Goal: Transaction & Acquisition: Purchase product/service

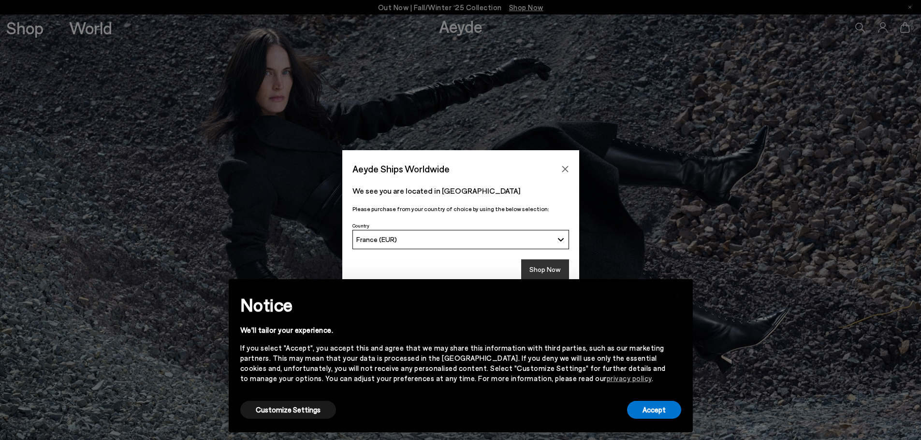
click at [546, 265] on button "Shop Now" at bounding box center [545, 270] width 48 height 20
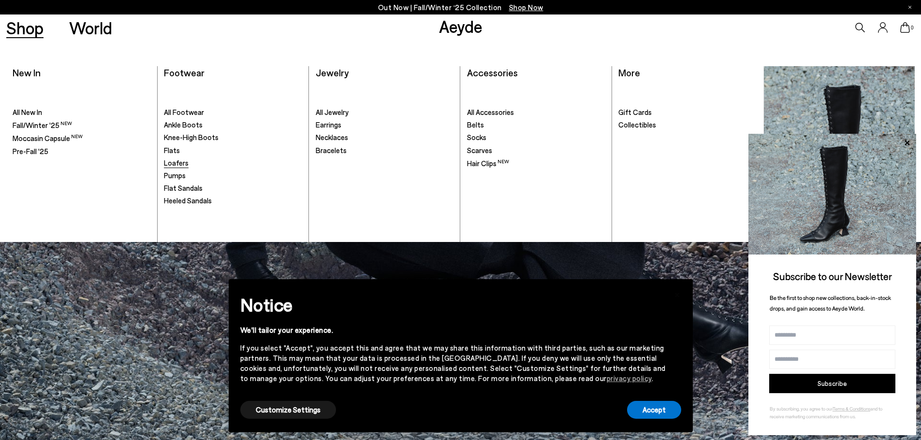
click at [177, 163] on span "Loafers" at bounding box center [176, 163] width 25 height 9
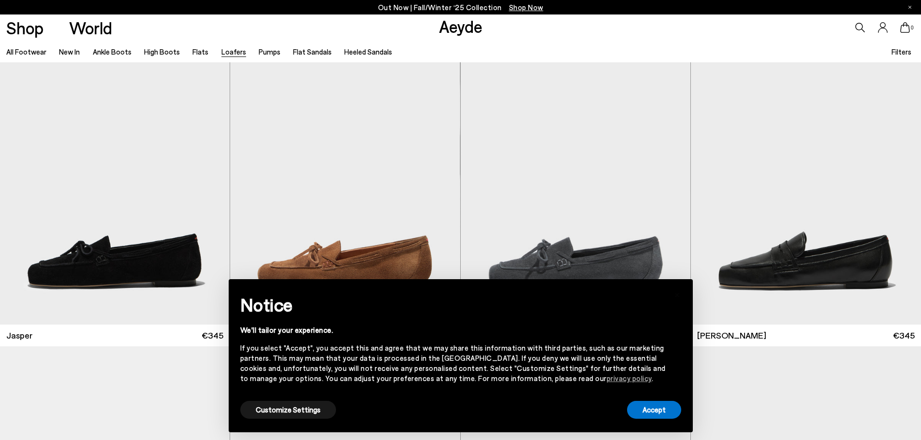
scroll to position [28, 0]
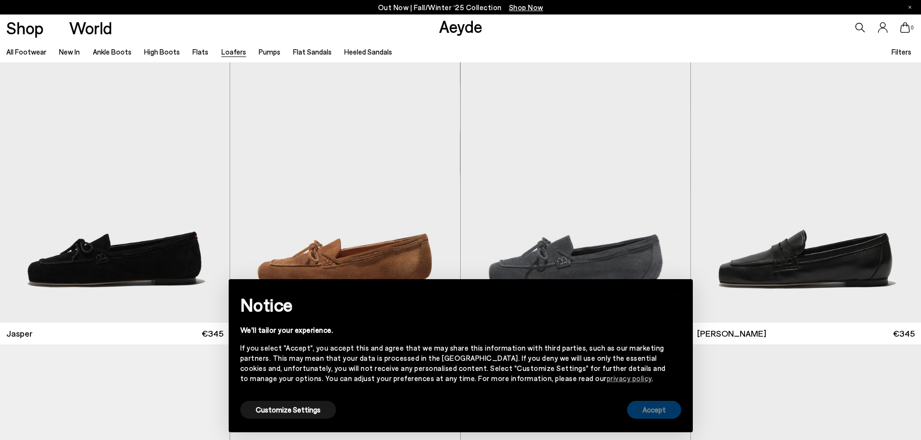
click at [658, 412] on button "Accept" at bounding box center [654, 410] width 54 height 18
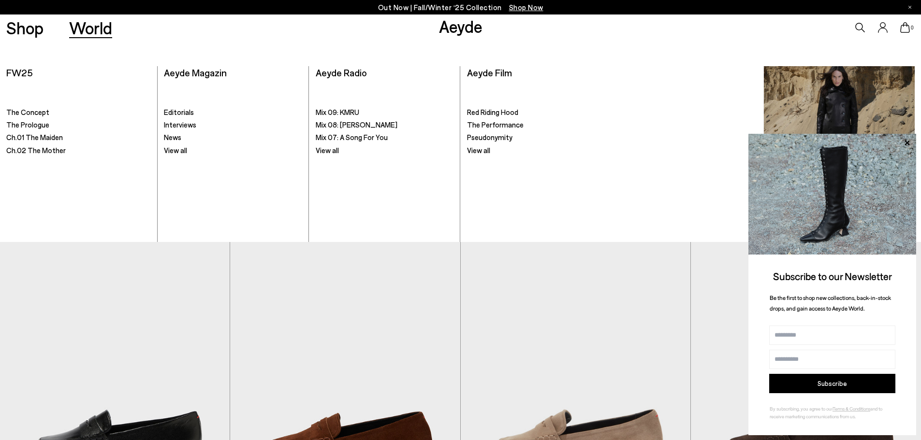
scroll to position [2023, 0]
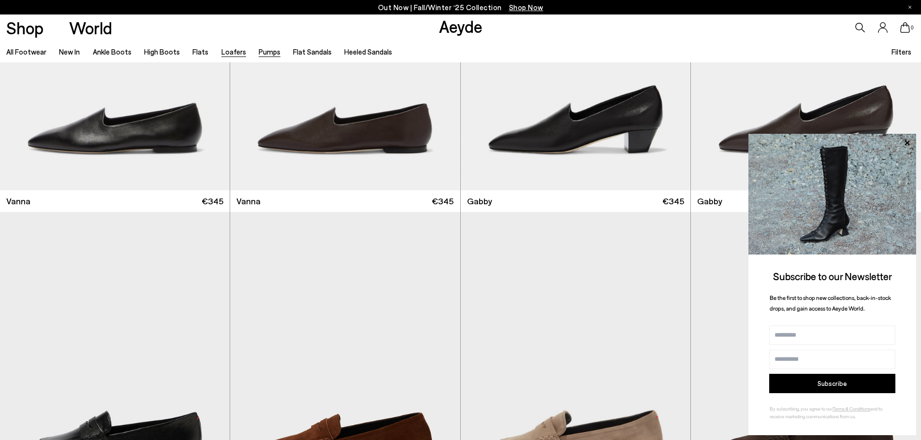
click at [262, 54] on link "Pumps" at bounding box center [270, 51] width 22 height 9
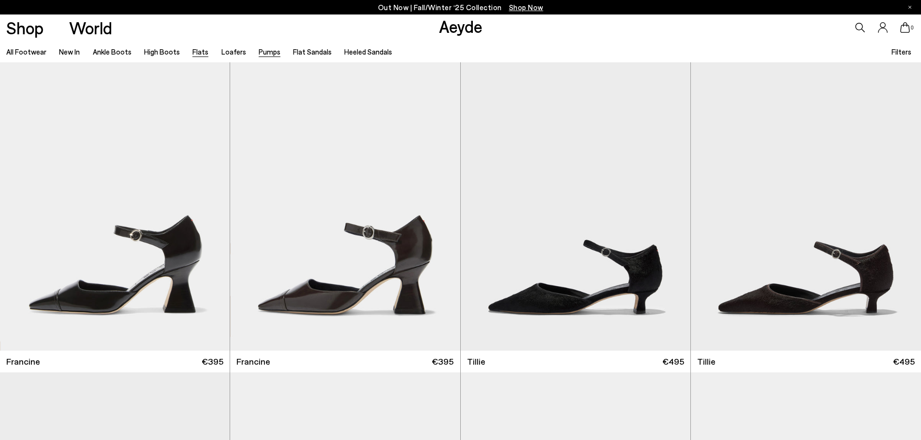
click at [195, 53] on link "Flats" at bounding box center [200, 51] width 16 height 9
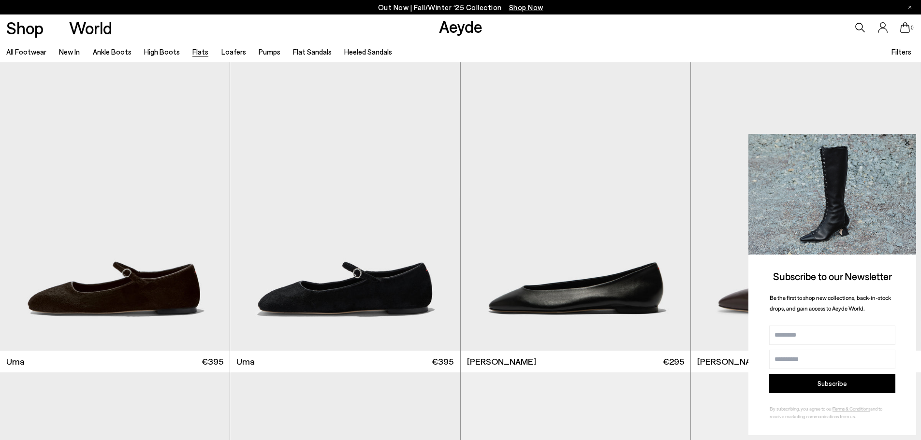
click at [907, 143] on icon at bounding box center [906, 142] width 5 height 5
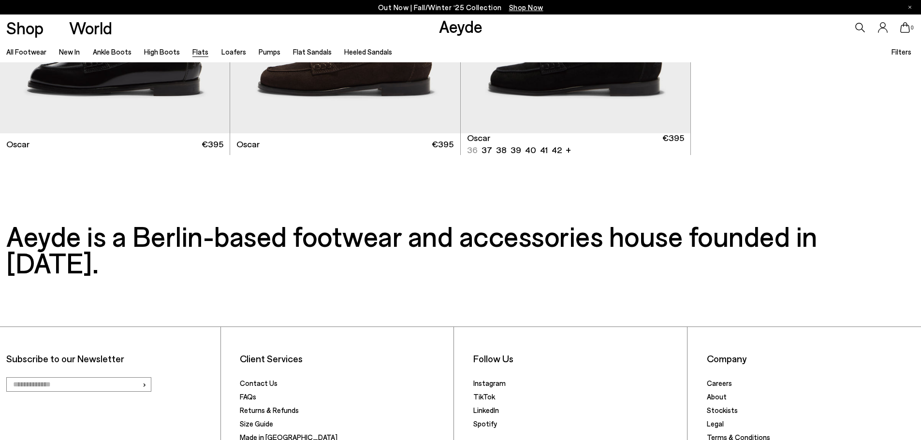
scroll to position [6814, 0]
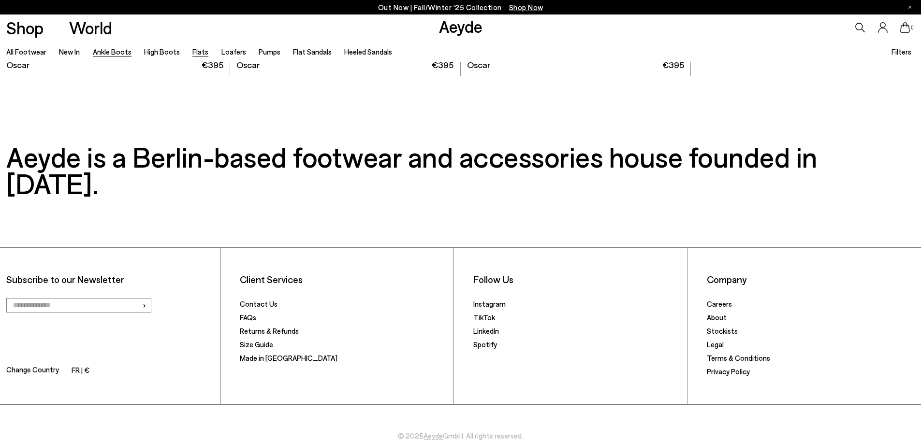
click at [105, 50] on link "Ankle Boots" at bounding box center [112, 51] width 39 height 9
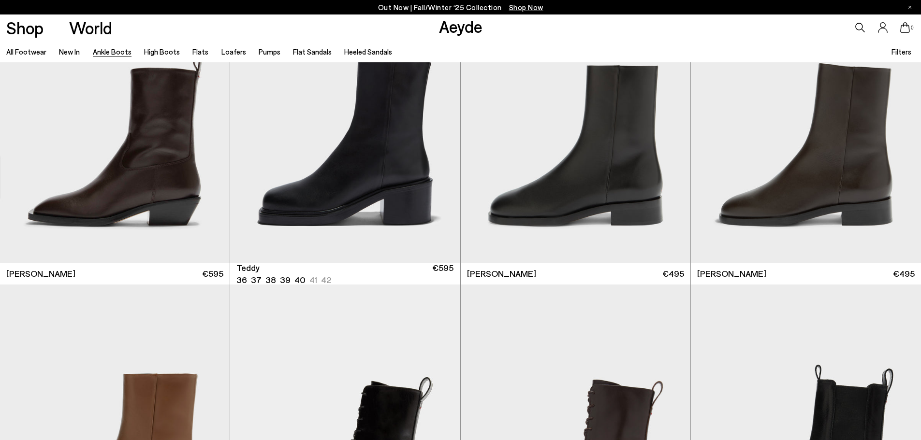
scroll to position [4123, 0]
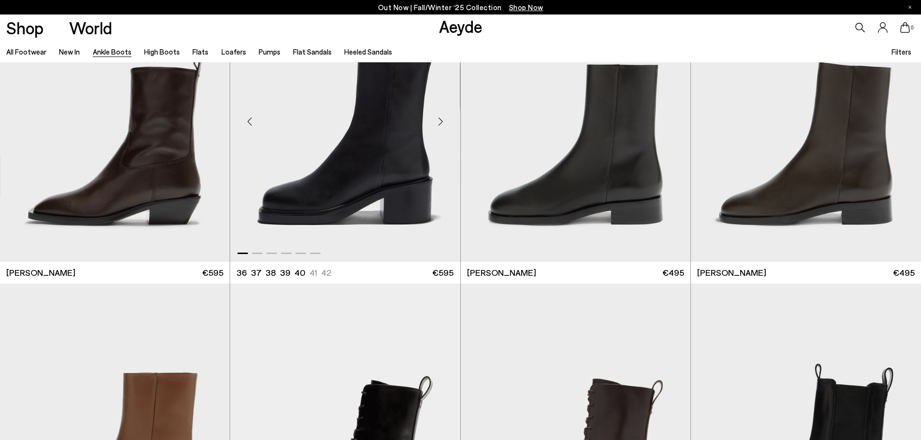
click at [436, 124] on div "Next slide" at bounding box center [440, 121] width 29 height 29
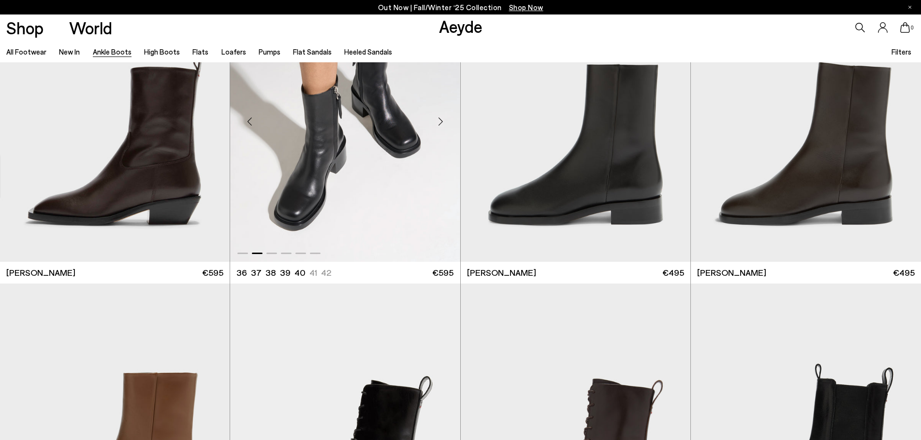
click at [436, 124] on div "Next slide" at bounding box center [440, 121] width 29 height 29
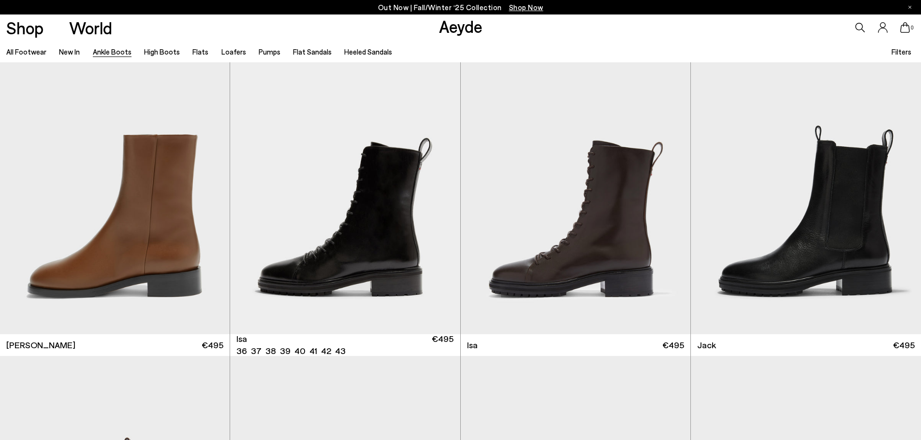
scroll to position [4362, 0]
click at [438, 192] on div "Next slide" at bounding box center [440, 193] width 29 height 29
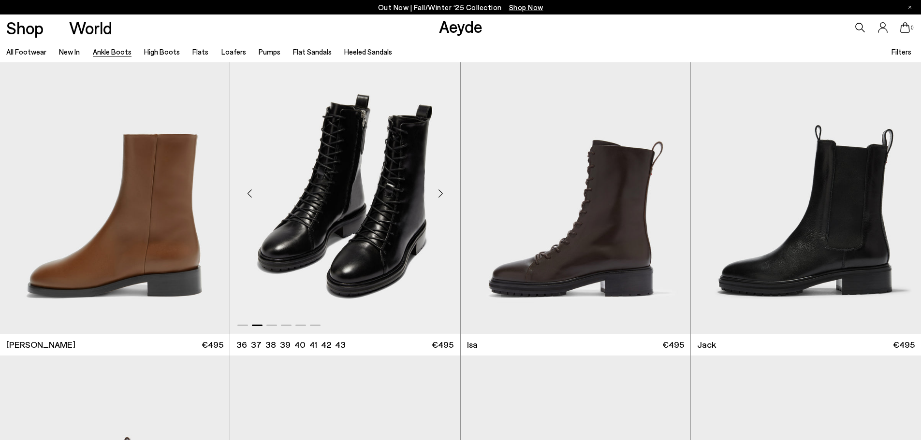
click at [438, 192] on div "Next slide" at bounding box center [440, 193] width 29 height 29
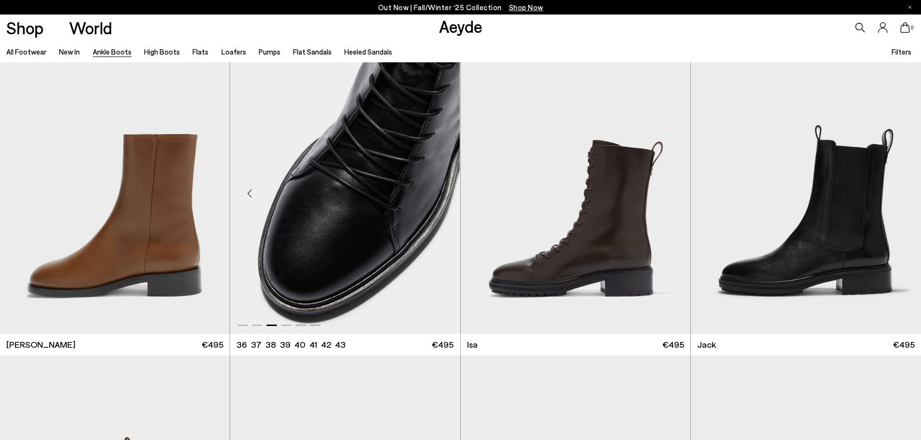
click at [438, 192] on div "Next slide" at bounding box center [440, 193] width 29 height 29
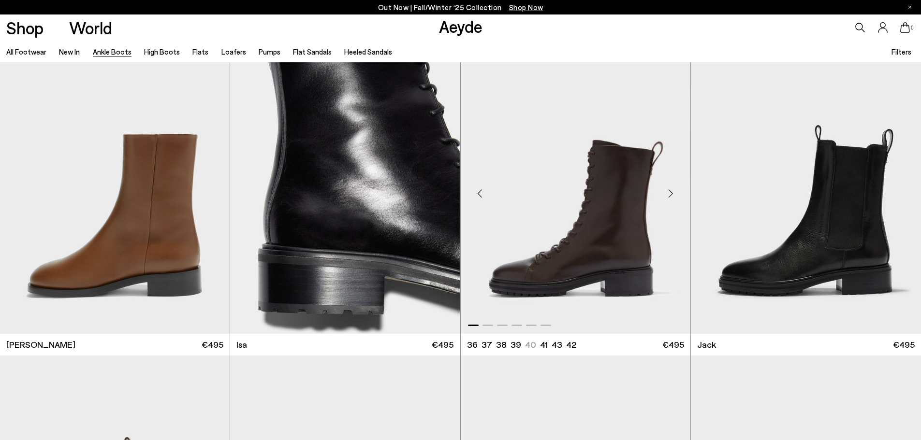
click at [672, 192] on div "Next slide" at bounding box center [670, 193] width 29 height 29
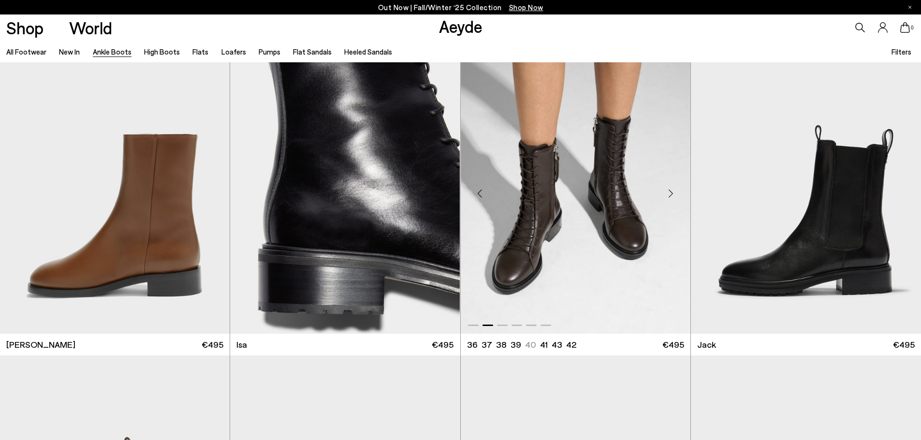
click at [672, 192] on div "Next slide" at bounding box center [670, 193] width 29 height 29
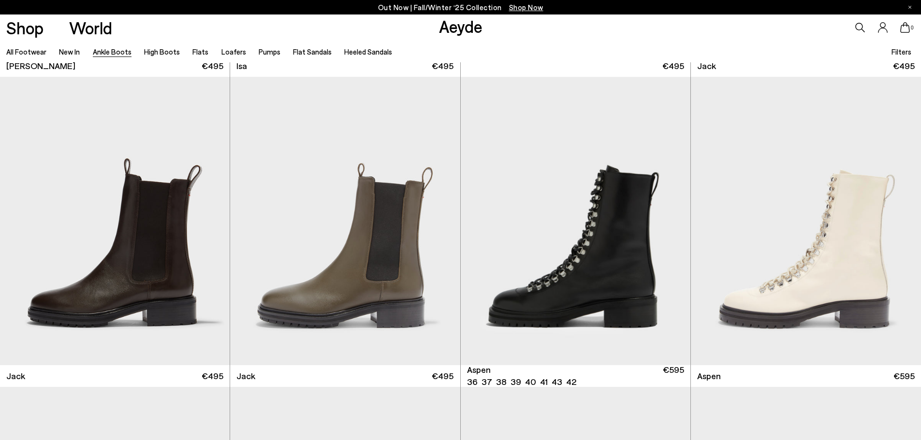
scroll to position [4641, 0]
click at [665, 226] on div "Next slide" at bounding box center [670, 224] width 29 height 29
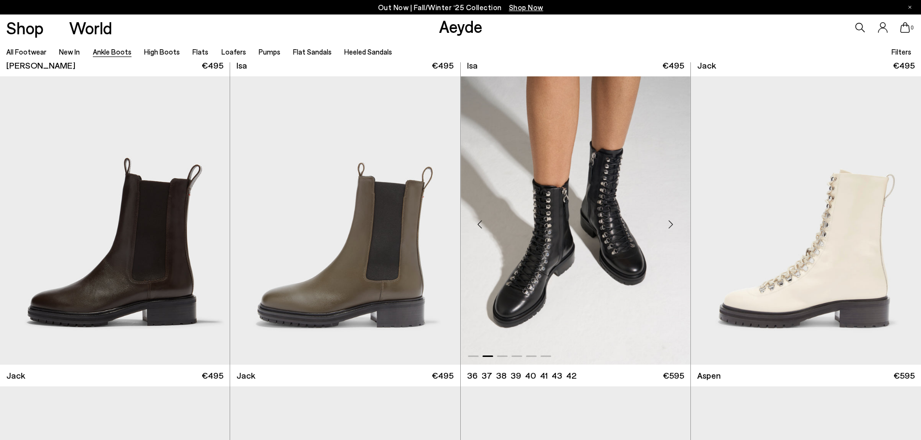
click at [665, 226] on div "Next slide" at bounding box center [670, 224] width 29 height 29
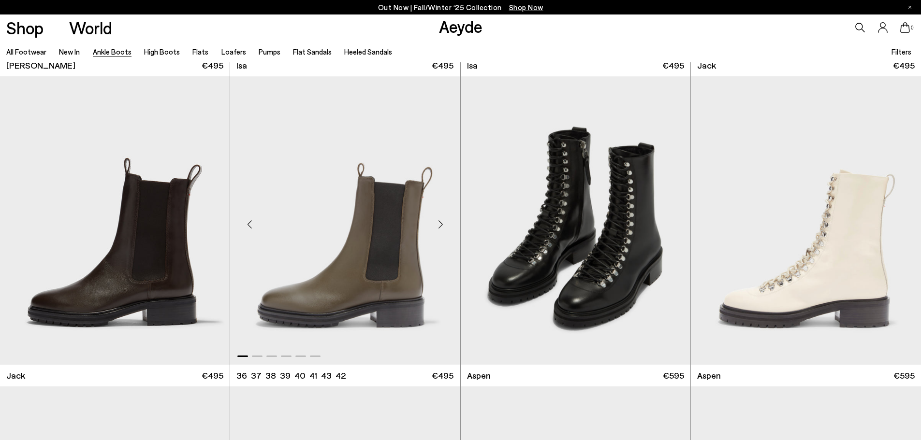
click at [405, 236] on img "1 / 6" at bounding box center [345, 220] width 230 height 289
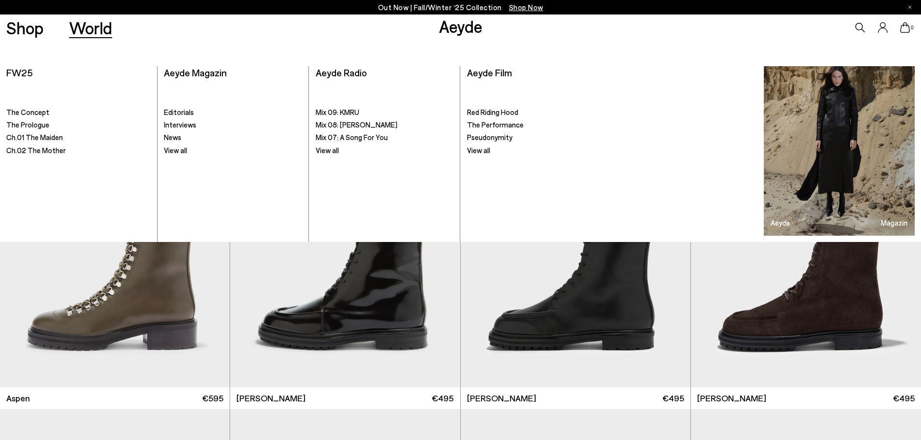
scroll to position [4930, 0]
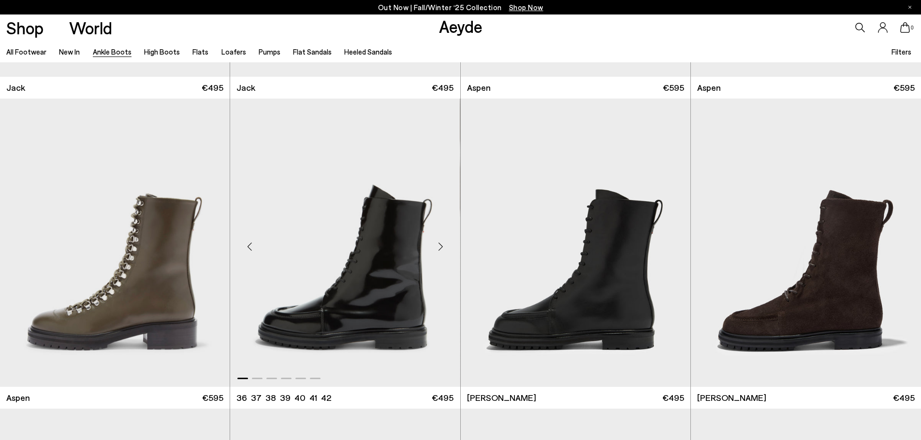
click at [437, 246] on div "Next slide" at bounding box center [440, 246] width 29 height 29
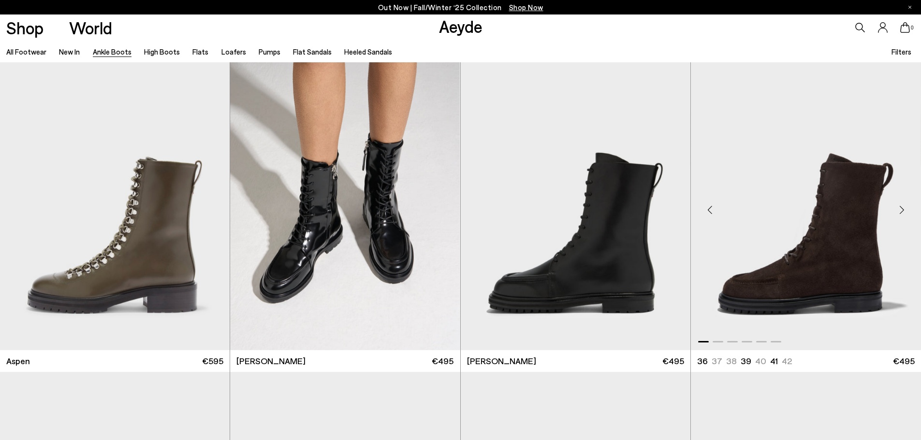
scroll to position [4966, 0]
click at [901, 209] on div "Next slide" at bounding box center [901, 210] width 29 height 29
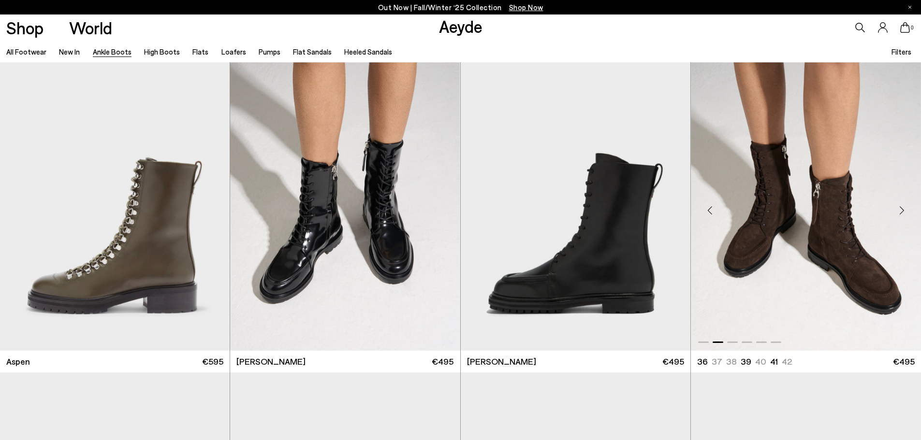
click at [901, 209] on div "Next slide" at bounding box center [901, 210] width 29 height 29
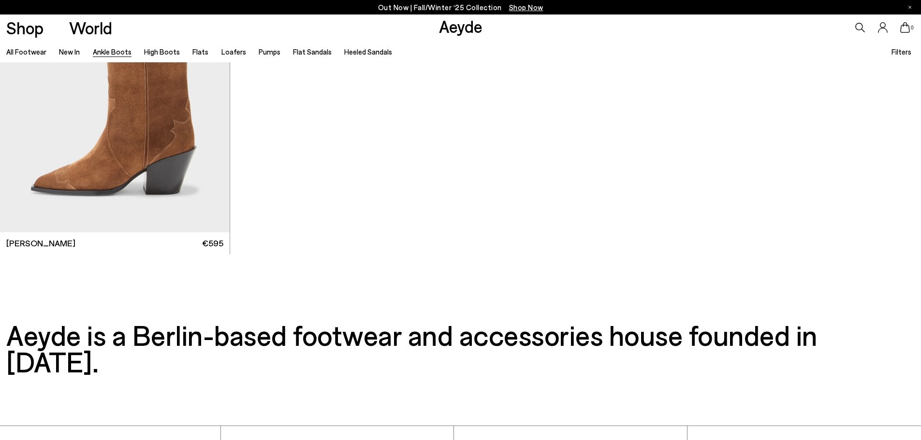
scroll to position [6636, 0]
